Goal: Check status

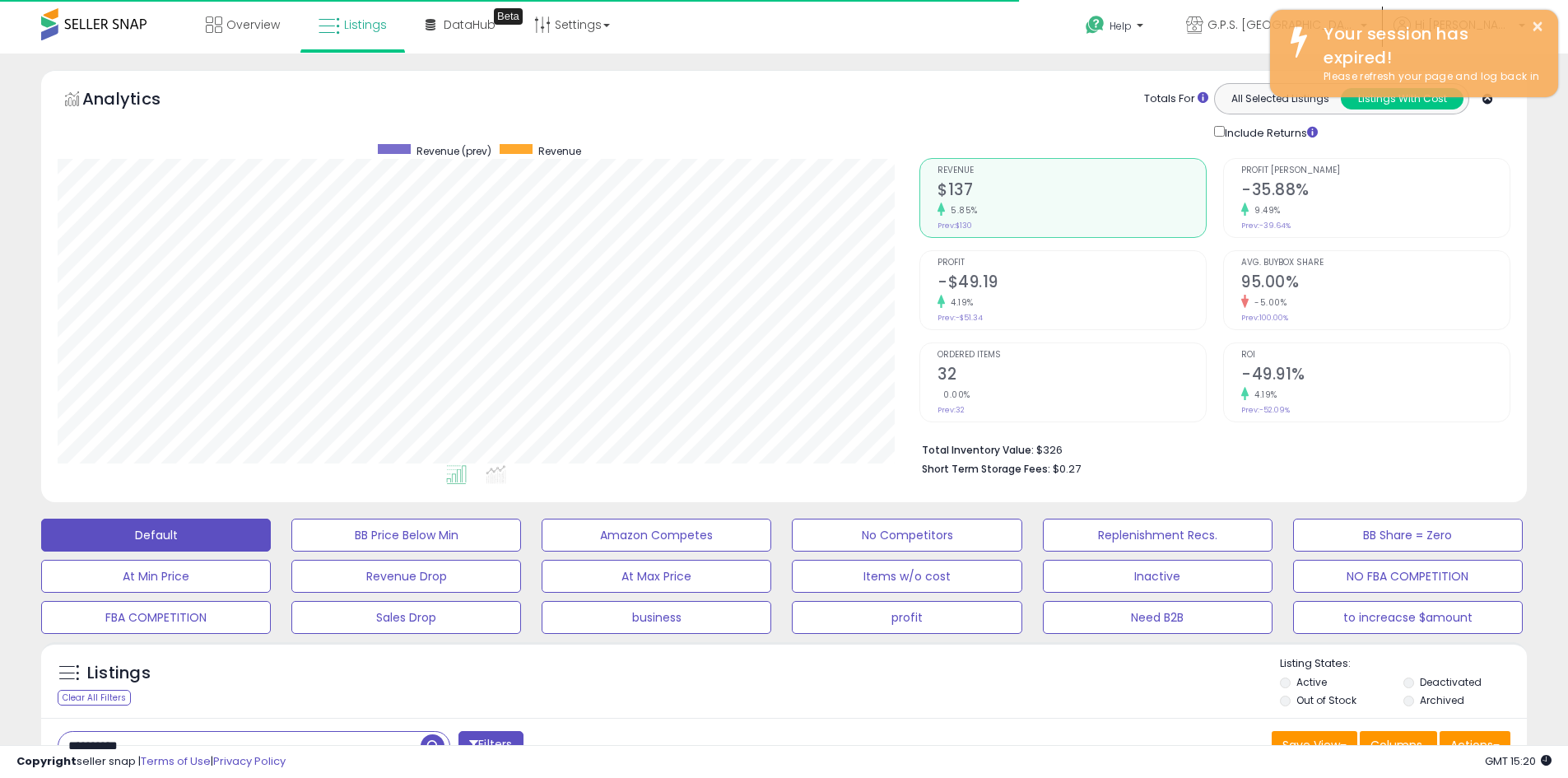
select select "**"
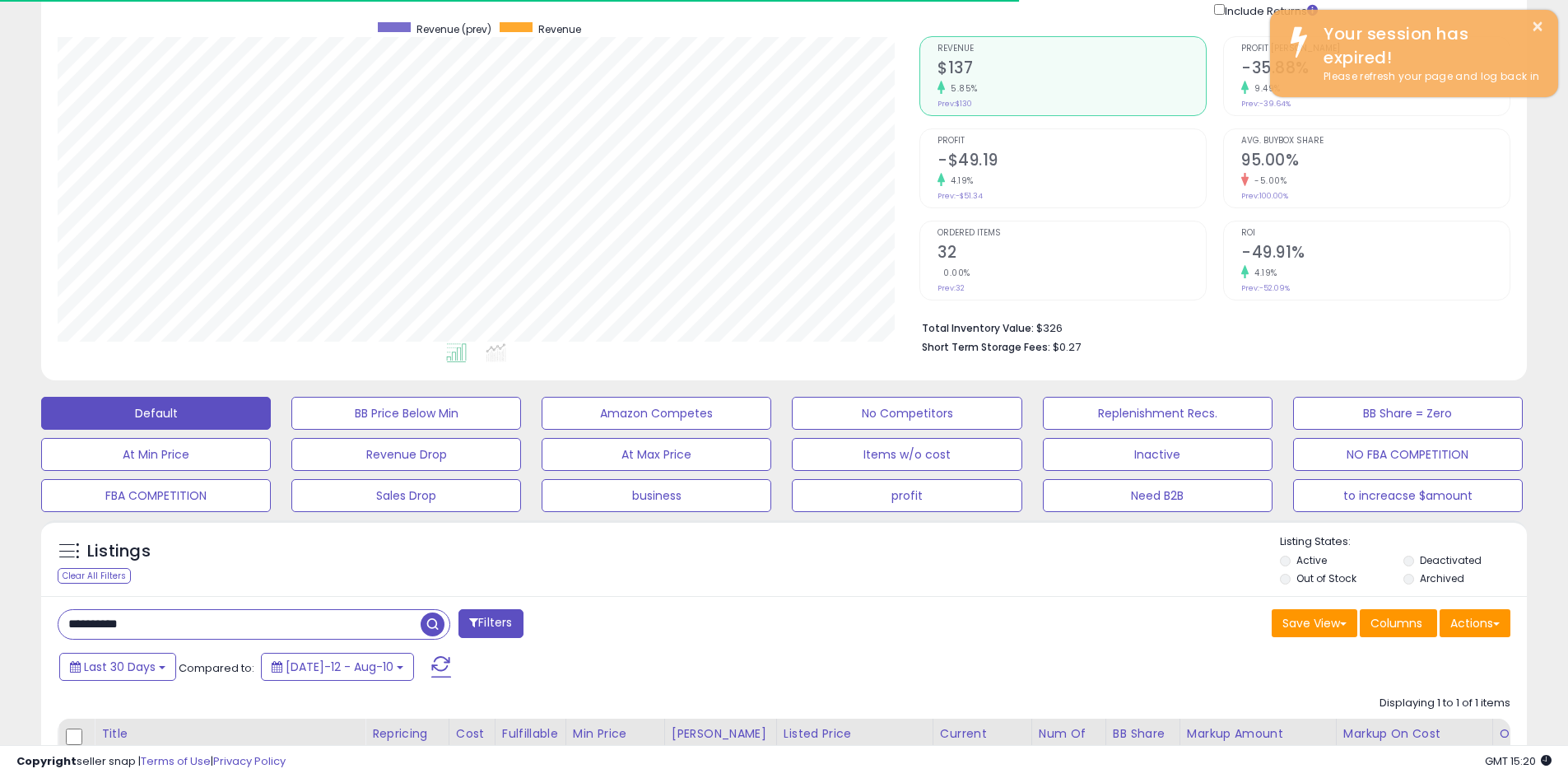
scroll to position [338, 862]
